Goal: Information Seeking & Learning: Learn about a topic

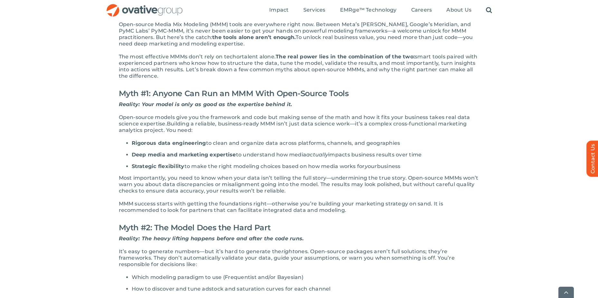
scroll to position [129, 0]
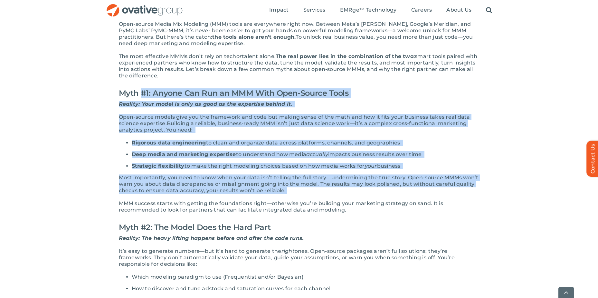
drag, startPoint x: 143, startPoint y: 93, endPoint x: 287, endPoint y: 193, distance: 174.9
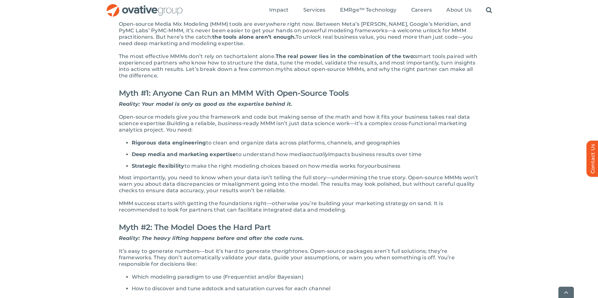
drag, startPoint x: 287, startPoint y: 193, endPoint x: 175, endPoint y: 200, distance: 112.1
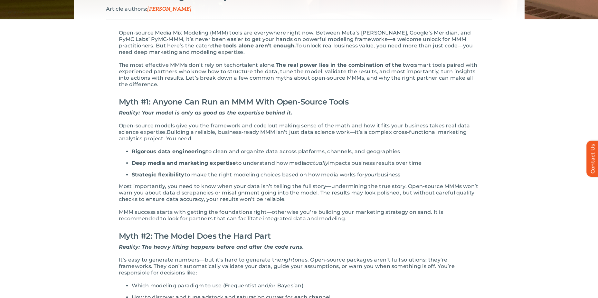
scroll to position [0, 0]
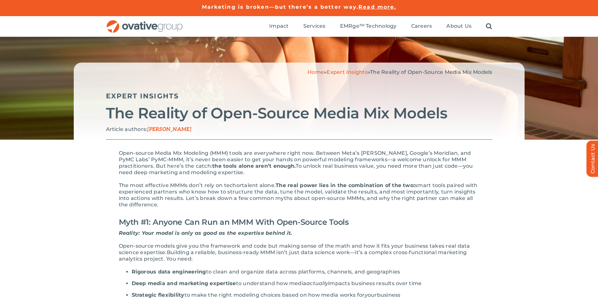
click at [383, 4] on span "Read more." at bounding box center [378, 7] width 38 height 6
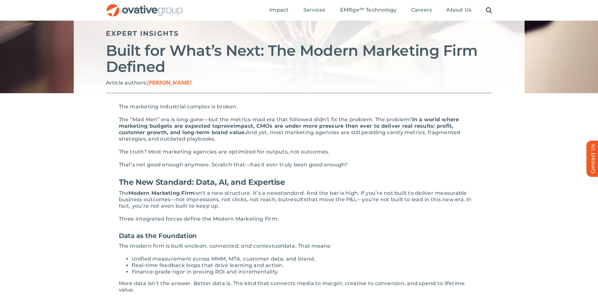
scroll to position [64, 0]
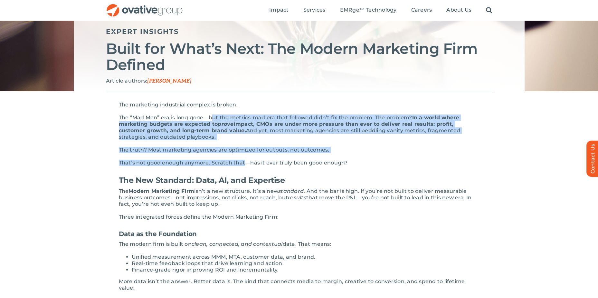
drag, startPoint x: 213, startPoint y: 114, endPoint x: 247, endPoint y: 160, distance: 57.9
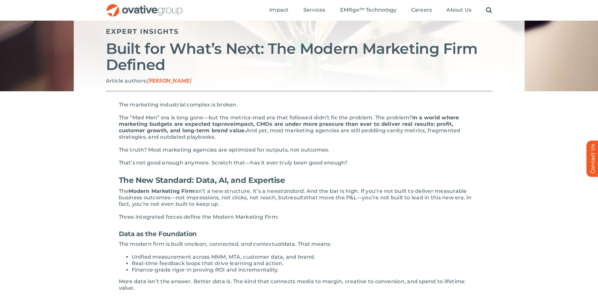
drag, startPoint x: 247, startPoint y: 160, endPoint x: 322, endPoint y: 164, distance: 75.2
click at [323, 163] on p "That’s not good enough anymore. Scratch that—has it ever truly been good enough?" at bounding box center [299, 163] width 361 height 6
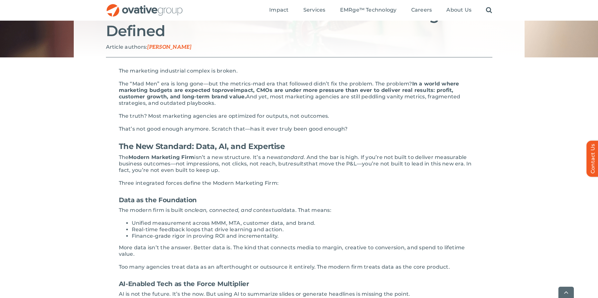
scroll to position [161, 0]
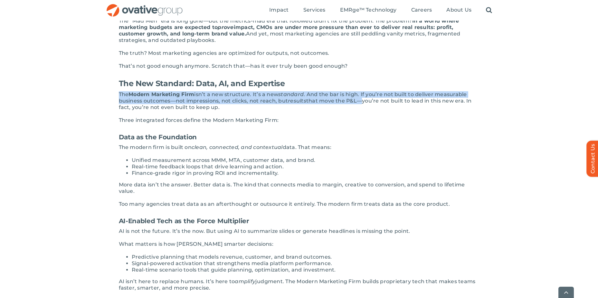
drag, startPoint x: 118, startPoint y: 94, endPoint x: 359, endPoint y: 101, distance: 240.8
drag, startPoint x: 359, startPoint y: 101, endPoint x: 348, endPoint y: 103, distance: 10.8
click at [348, 103] on p "The Modern Marketing Firm isn’t a new structure. It’s a new standard . And the …" at bounding box center [299, 100] width 361 height 19
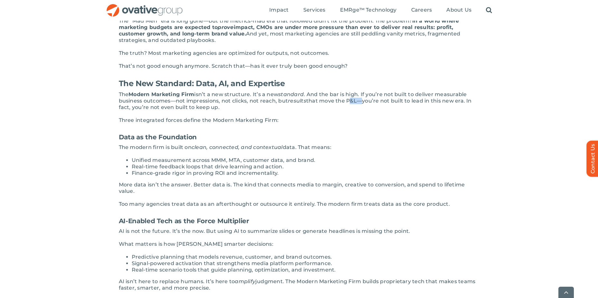
drag, startPoint x: 348, startPoint y: 103, endPoint x: 357, endPoint y: 102, distance: 9.4
click at [357, 102] on p "The Modern Marketing Firm isn’t a new structure. It’s a new standard . And the …" at bounding box center [299, 100] width 361 height 19
drag, startPoint x: 357, startPoint y: 102, endPoint x: 354, endPoint y: 101, distance: 3.4
click at [223, 106] on p "The Modern Marketing Firm isn’t a new structure. It’s a new standard . And the …" at bounding box center [299, 100] width 361 height 19
drag, startPoint x: 127, startPoint y: 108, endPoint x: 174, endPoint y: 118, distance: 48.6
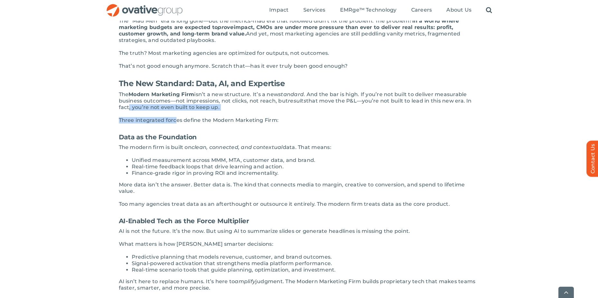
drag, startPoint x: 174, startPoint y: 118, endPoint x: 146, endPoint y: 153, distance: 45.1
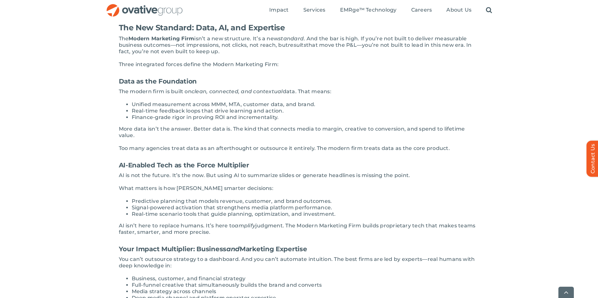
scroll to position [226, 0]
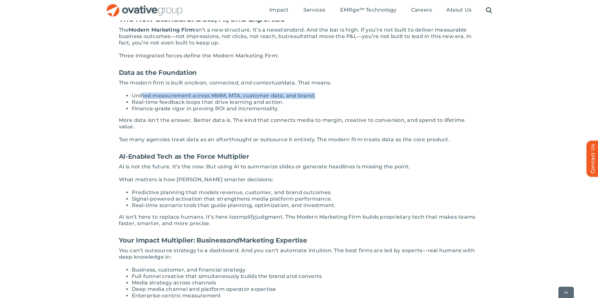
drag, startPoint x: 143, startPoint y: 94, endPoint x: 315, endPoint y: 96, distance: 171.5
click at [315, 96] on li "Unified measurement across MMM, MTA, customer data, and brand." at bounding box center [306, 95] width 348 height 6
drag, startPoint x: 315, startPoint y: 96, endPoint x: 203, endPoint y: 95, distance: 111.2
click at [203, 95] on li "Unified measurement across MMM, MTA, customer data, and brand." at bounding box center [306, 95] width 348 height 6
drag, startPoint x: 229, startPoint y: 95, endPoint x: 240, endPoint y: 94, distance: 11.6
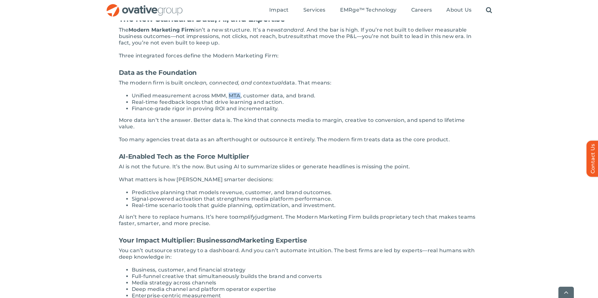
click at [240, 94] on li "Unified measurement across MMM, MTA, customer data, and brand." at bounding box center [306, 95] width 348 height 6
drag, startPoint x: 240, startPoint y: 94, endPoint x: 236, endPoint y: 96, distance: 4.7
click at [251, 95] on li "Unified measurement across MMM, MTA, customer data, and brand." at bounding box center [306, 95] width 348 height 6
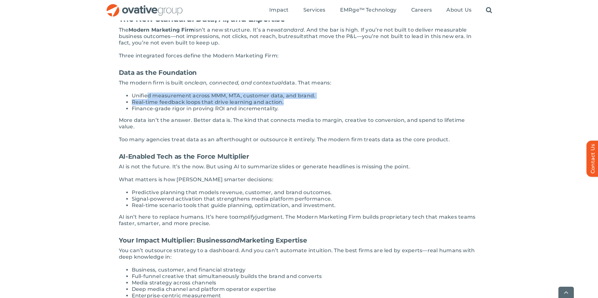
drag, startPoint x: 146, startPoint y: 95, endPoint x: 288, endPoint y: 101, distance: 142.2
click at [288, 101] on ul "Unified measurement across MMM, MTA, customer data, and brand. Real-time feedba…" at bounding box center [299, 101] width 361 height 19
drag, startPoint x: 288, startPoint y: 101, endPoint x: 270, endPoint y: 102, distance: 17.8
click at [270, 102] on li "Real-time feedback loops that drive learning and action." at bounding box center [306, 102] width 348 height 6
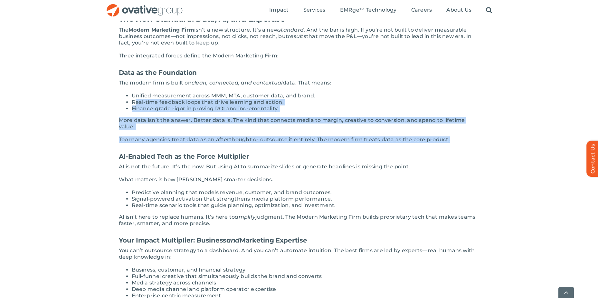
drag, startPoint x: 135, startPoint y: 102, endPoint x: 454, endPoint y: 133, distance: 320.9
click at [454, 133] on div "The marketing industrial complex is broken. The “Mad Men” era is long gone—but …" at bounding box center [299, 302] width 361 height 725
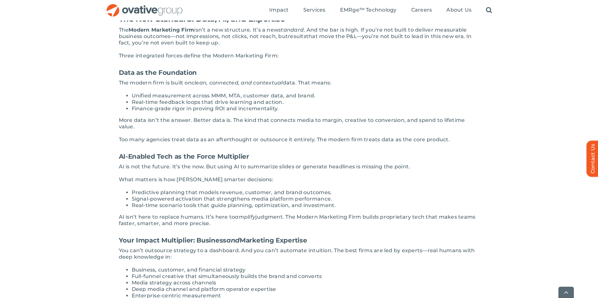
click at [191, 141] on div "The marketing industrial complex is broken. The “Mad Men” era is long gone—but …" at bounding box center [299, 302] width 361 height 725
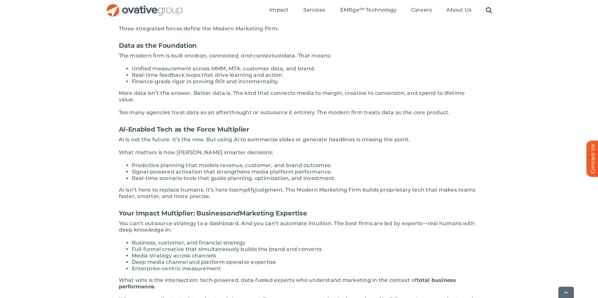
scroll to position [290, 0]
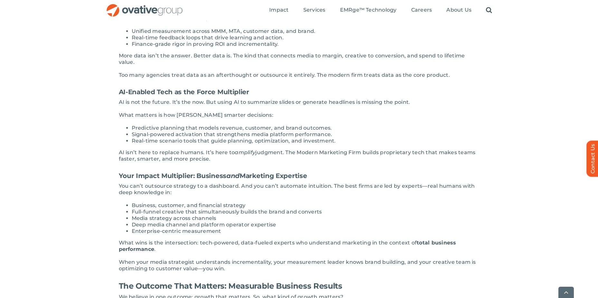
drag, startPoint x: 121, startPoint y: 95, endPoint x: 276, endPoint y: 151, distance: 165.3
click at [276, 151] on div "The marketing industrial complex is broken. The “Mad Men” era is long gone—but …" at bounding box center [299, 238] width 361 height 725
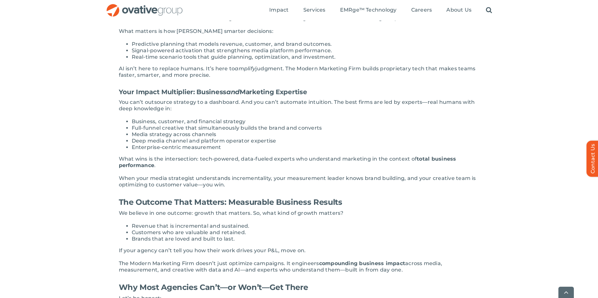
scroll to position [387, 0]
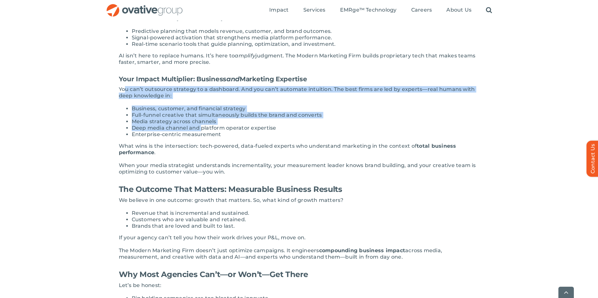
drag, startPoint x: 125, startPoint y: 84, endPoint x: 203, endPoint y: 120, distance: 86.1
click at [203, 120] on div "The marketing industrial complex is broken. The “Mad Men” era is long gone—but …" at bounding box center [299, 141] width 361 height 725
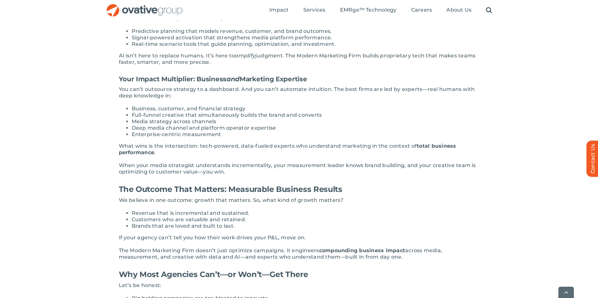
drag, startPoint x: 203, startPoint y: 120, endPoint x: 212, endPoint y: 127, distance: 11.9
click at [212, 131] on li "Enterprise-centric measurement" at bounding box center [306, 134] width 348 height 6
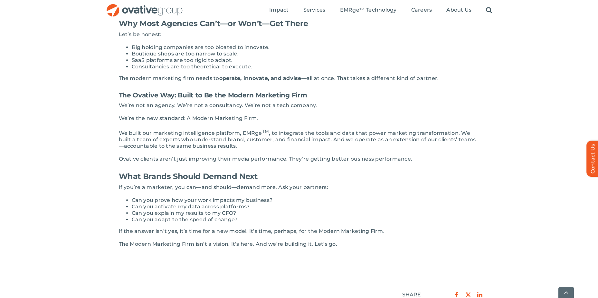
scroll to position [645, 0]
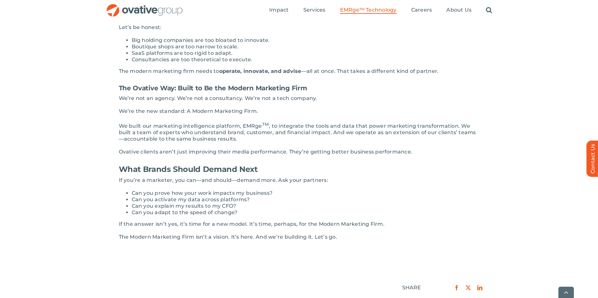
click at [356, 9] on span "EMRge™ Technology" at bounding box center [368, 10] width 57 height 6
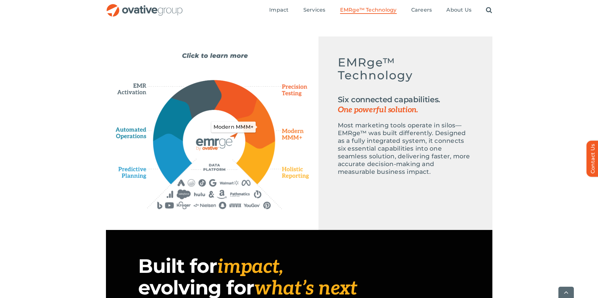
scroll to position [290, 0]
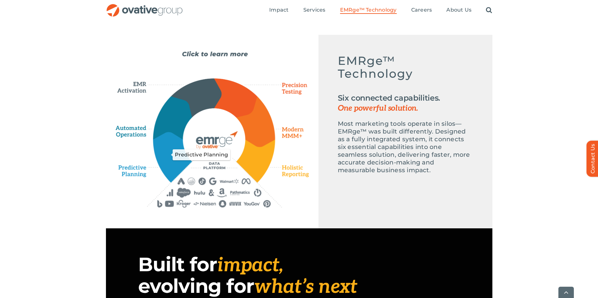
click at [175, 164] on icon "Predictive Planning" at bounding box center [173, 156] width 38 height 49
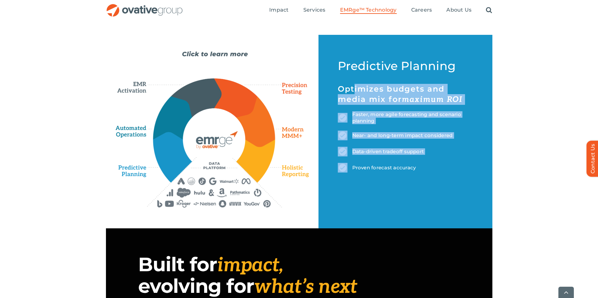
drag, startPoint x: 353, startPoint y: 90, endPoint x: 392, endPoint y: 164, distance: 83.5
click at [392, 164] on div "Predictive Planning Optimizes budgets and media mix for maximum ROI Faster, mor…" at bounding box center [405, 117] width 135 height 112
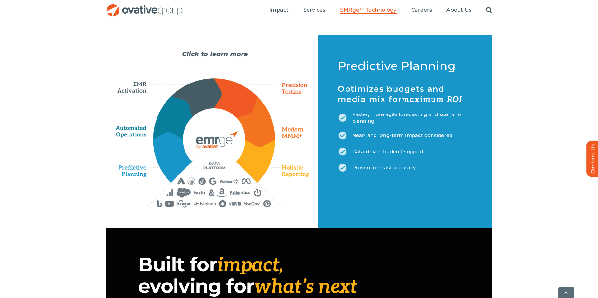
drag, startPoint x: 392, startPoint y: 164, endPoint x: 397, endPoint y: 167, distance: 6.2
click at [397, 167] on p "Proven forecast accuracy" at bounding box center [405, 168] width 135 height 10
click at [170, 113] on icon "Automated Operations" at bounding box center [172, 117] width 39 height 43
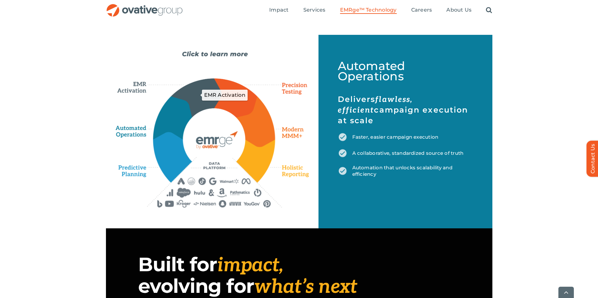
click at [199, 95] on icon "EMR Activation" at bounding box center [196, 97] width 50 height 38
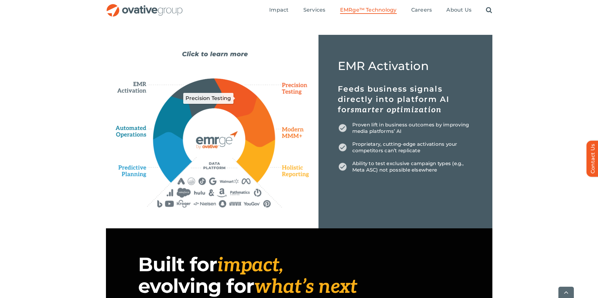
click at [243, 95] on icon "Precision Testing" at bounding box center [235, 98] width 43 height 39
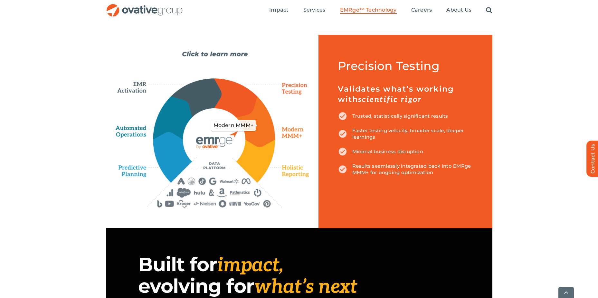
click at [257, 122] on icon "Modern MMM+" at bounding box center [256, 121] width 39 height 51
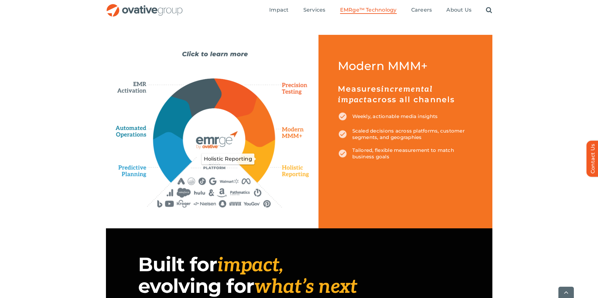
click at [251, 157] on icon "Holistic Reporting" at bounding box center [256, 161] width 39 height 43
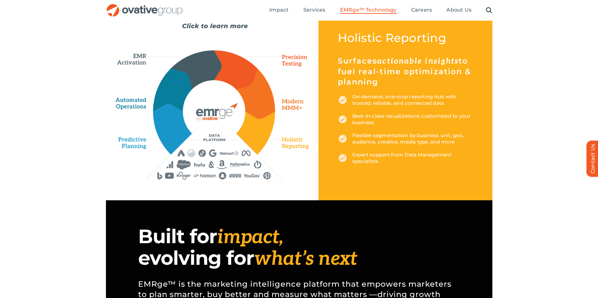
scroll to position [0, 0]
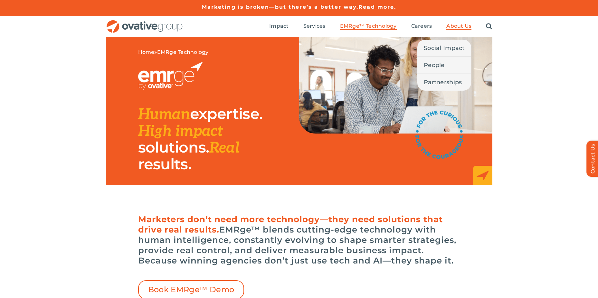
click at [460, 26] on span "About Us" at bounding box center [459, 26] width 25 height 6
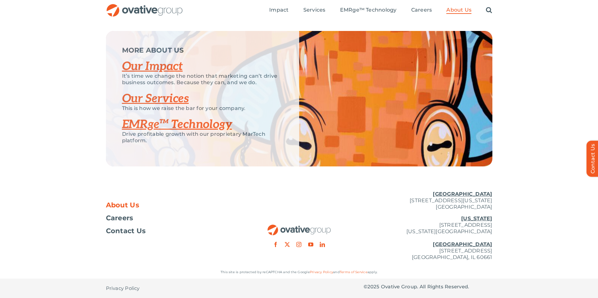
scroll to position [1322, 0]
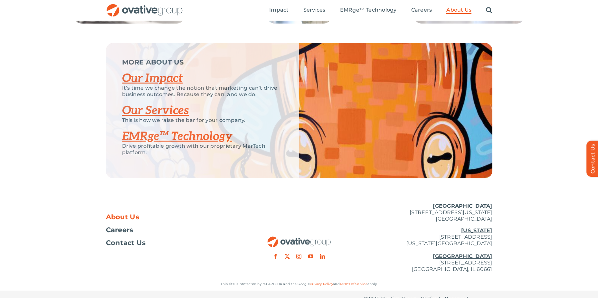
click at [424, 6] on ul "Impact Expert Insights Case Studies Awards & Press Services Media Measurement C…" at bounding box center [380, 10] width 223 height 21
click at [424, 9] on span "Careers" at bounding box center [422, 10] width 21 height 6
